Goal: Task Accomplishment & Management: Complete application form

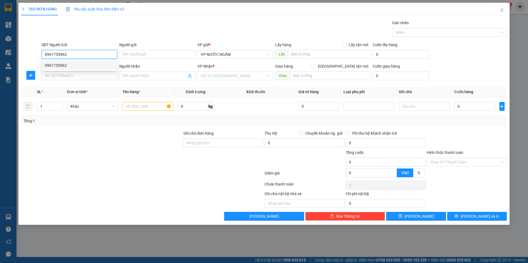
click at [59, 66] on div "0961755962" at bounding box center [79, 65] width 69 height 6
type input "0961755962"
click at [63, 76] on input "SĐT Người Nhận" at bounding box center [80, 75] width 76 height 9
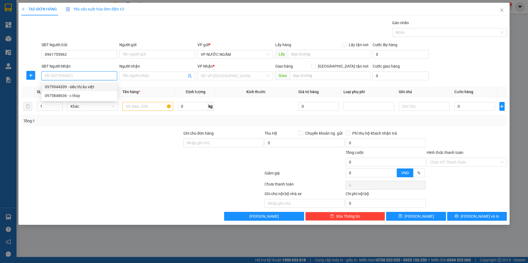
click at [75, 87] on div "0979944309 - siêu thị âu việt" at bounding box center [79, 87] width 69 height 6
type input "0979944309"
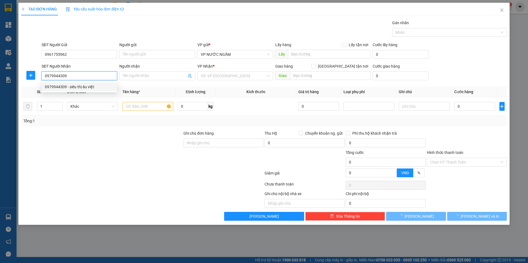
type input "siêu thị âu việt"
checkbox input "true"
type input "36a [PERSON_NAME]"
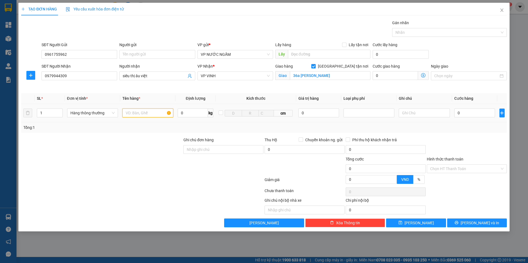
click at [142, 114] on input "text" at bounding box center [147, 113] width 51 height 9
type input "hoa quả"
type input "2"
click at [60, 110] on span "up" at bounding box center [59, 111] width 3 height 3
click at [481, 113] on input "0" at bounding box center [474, 113] width 41 height 9
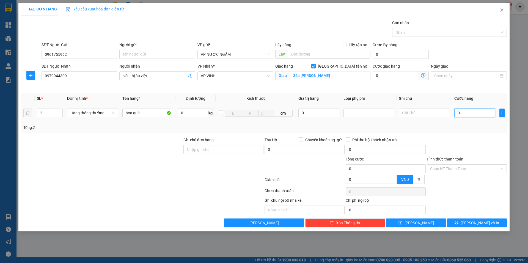
type input "8"
type input "80"
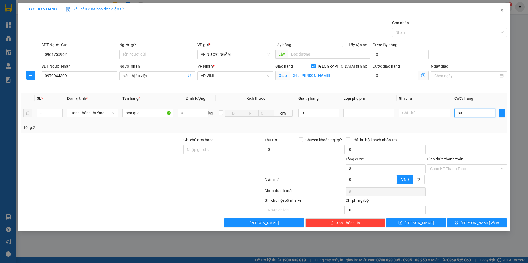
type input "80"
type input "80.000"
drag, startPoint x: 466, startPoint y: 133, endPoint x: 465, endPoint y: 194, distance: 60.7
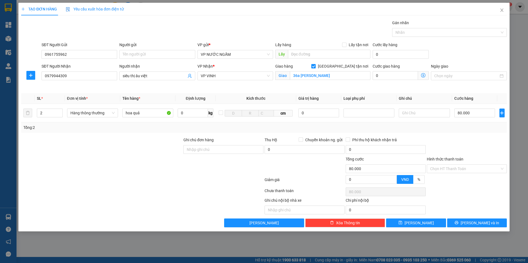
click at [466, 133] on div "Transit Pickup Surcharge Ids Transit Deliver Surcharge Ids Transit Deliver Surc…" at bounding box center [263, 124] width 485 height 208
click at [474, 223] on span "[PERSON_NAME] và In" at bounding box center [479, 223] width 38 height 6
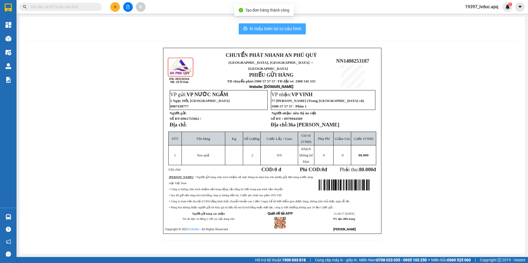
drag, startPoint x: 270, startPoint y: 31, endPoint x: 324, endPoint y: 65, distance: 63.7
click at [270, 31] on span "In mẫu biên lai tự cấu hình" at bounding box center [276, 28] width 52 height 7
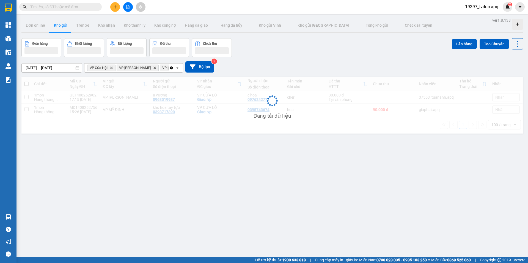
drag, startPoint x: 288, startPoint y: 59, endPoint x: 285, endPoint y: 53, distance: 5.8
click at [288, 59] on div "[DATE] – [DATE] Press the down arrow key to interact with the calendar and sele…" at bounding box center [271, 67] width 501 height 20
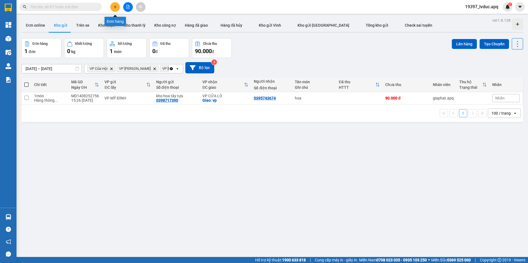
click at [111, 7] on button at bounding box center [115, 7] width 10 height 10
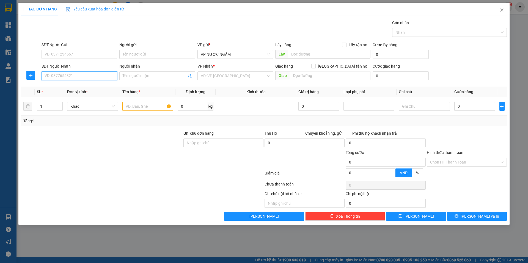
click at [64, 77] on input "SĐT Người Nhận" at bounding box center [80, 75] width 76 height 9
type input "0948157076"
click at [133, 76] on input "Người nhận" at bounding box center [154, 76] width 63 height 6
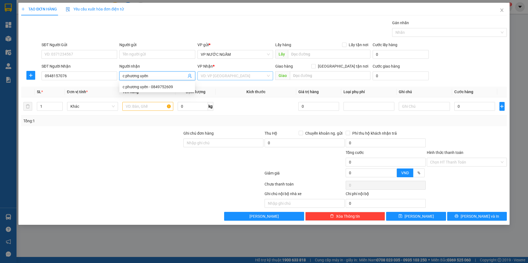
type input "c phương uyên"
click at [223, 77] on input "search" at bounding box center [233, 76] width 65 height 8
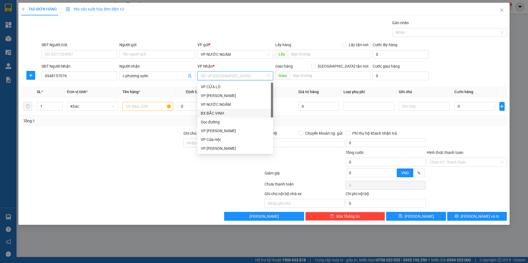
scroll to position [79, 0]
click at [217, 103] on div "VP VINH" at bounding box center [235, 104] width 69 height 6
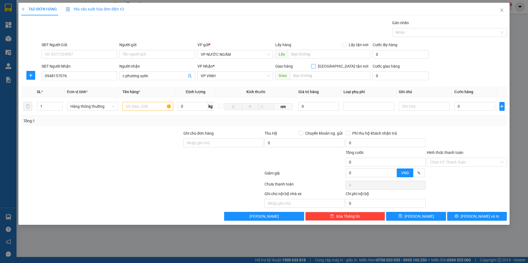
drag, startPoint x: 342, startPoint y: 65, endPoint x: 333, endPoint y: 75, distance: 13.2
click at [315, 67] on input "[GEOGRAPHIC_DATA] tận nơi" at bounding box center [313, 66] width 4 height 4
checkbox input "true"
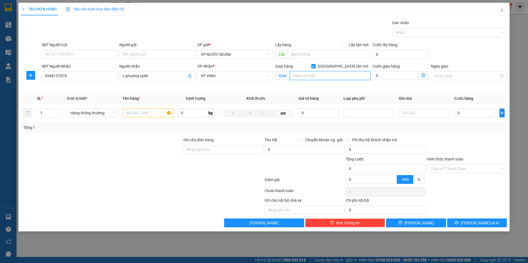
click at [333, 75] on input "text" at bounding box center [330, 75] width 81 height 9
click at [71, 56] on input "SĐT Người Gửi" at bounding box center [80, 54] width 76 height 9
type input "0337846367"
click at [144, 55] on input "Người gửi" at bounding box center [157, 54] width 76 height 9
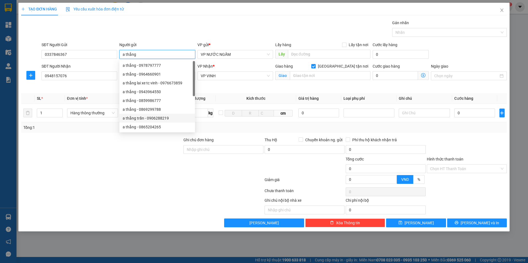
type input "a thắng"
click at [118, 169] on div at bounding box center [102, 165] width 162 height 19
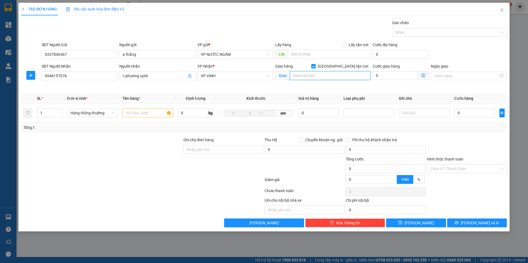
drag, startPoint x: 307, startPoint y: 75, endPoint x: 317, endPoint y: 79, distance: 9.9
click at [309, 75] on input "text" at bounding box center [330, 75] width 81 height 9
click at [140, 115] on input "text" at bounding box center [147, 113] width 51 height 9
type input "túi"
click at [316, 79] on input "text" at bounding box center [330, 75] width 81 height 9
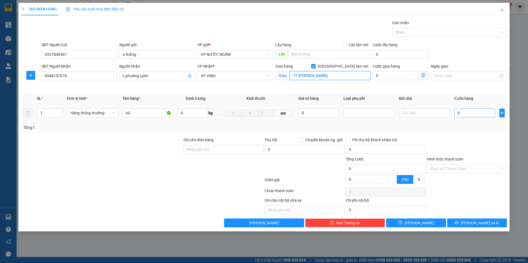
type input "77 [PERSON_NAME]"
click at [472, 114] on input "0" at bounding box center [474, 113] width 41 height 9
type input "3"
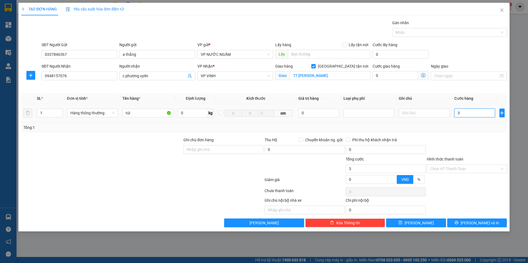
type input "30"
type input "30.000"
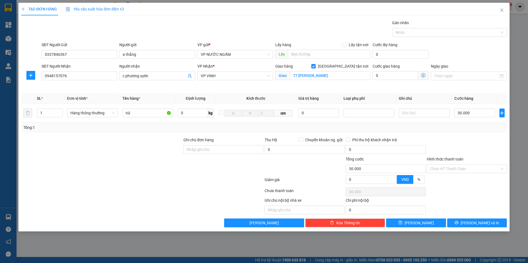
click at [472, 127] on div "Tổng: 1" at bounding box center [263, 128] width 481 height 6
click at [457, 169] on input "Hình thức thanh toán" at bounding box center [465, 169] width 70 height 8
click at [447, 179] on div "Tại văn phòng" at bounding box center [466, 180] width 73 height 6
type input "0"
click at [458, 223] on icon "printer" at bounding box center [456, 223] width 4 height 4
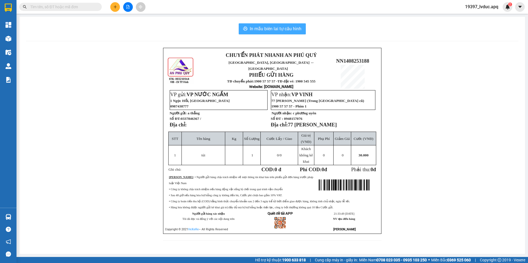
click at [265, 29] on span "In mẫu biên lai tự cấu hình" at bounding box center [276, 28] width 52 height 7
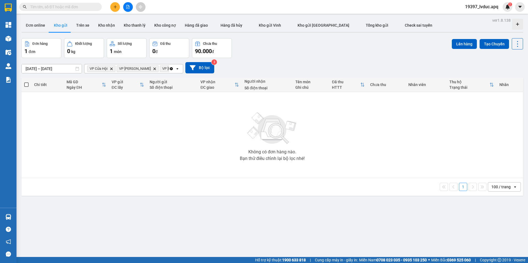
click at [296, 57] on div "Đơn hàng 1 đơn Khối lượng 0 kg Số lượng 1 món Đã thu 0 đ Chưa thu 90.000 đ Lên …" at bounding box center [271, 48] width 501 height 20
